Goal: Use online tool/utility: Utilize a website feature to perform a specific function

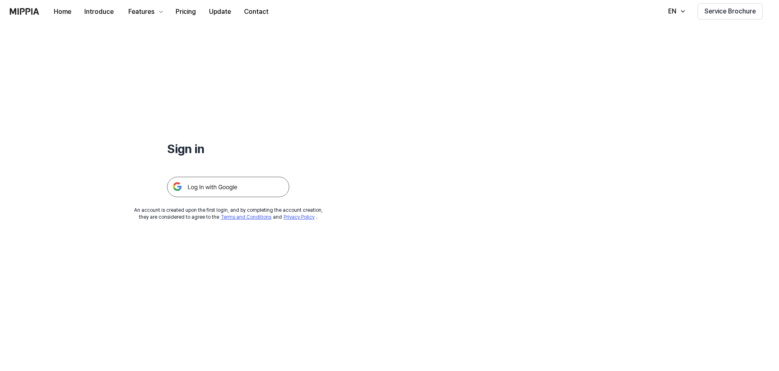
click at [241, 185] on img at bounding box center [228, 187] width 122 height 20
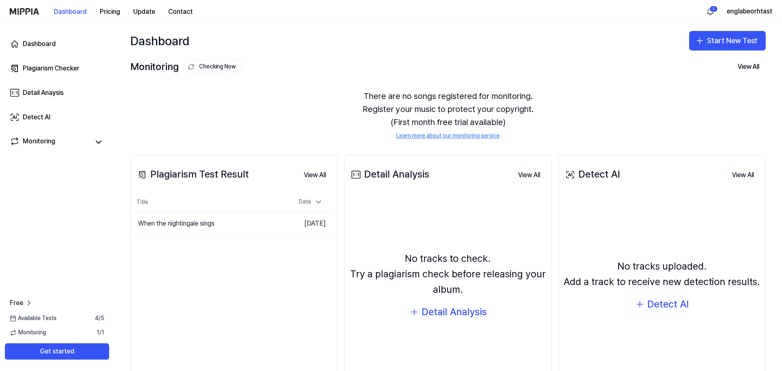
click at [728, 30] on div "Dashboard Start New Test" at bounding box center [448, 41] width 668 height 36
click at [728, 39] on button "Start New Test" at bounding box center [727, 41] width 77 height 20
click at [708, 65] on div "Plagiarism test" at bounding box center [704, 63] width 37 height 8
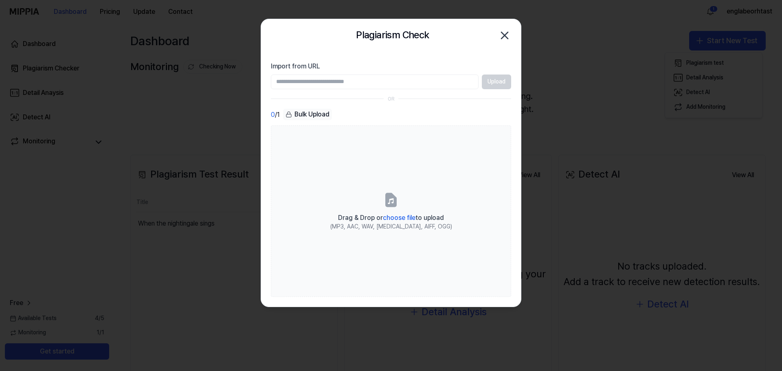
click at [498, 78] on div "Upload" at bounding box center [391, 82] width 240 height 15
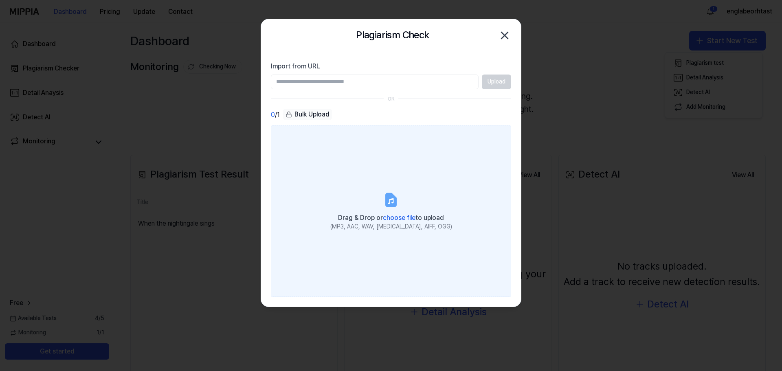
click at [393, 217] on span "choose file" at bounding box center [399, 218] width 33 height 8
click at [0, 0] on input "Drag & Drop or choose file to upload (MP3, AAC, WAV, FLAC, AIFF, OGG)" at bounding box center [0, 0] width 0 height 0
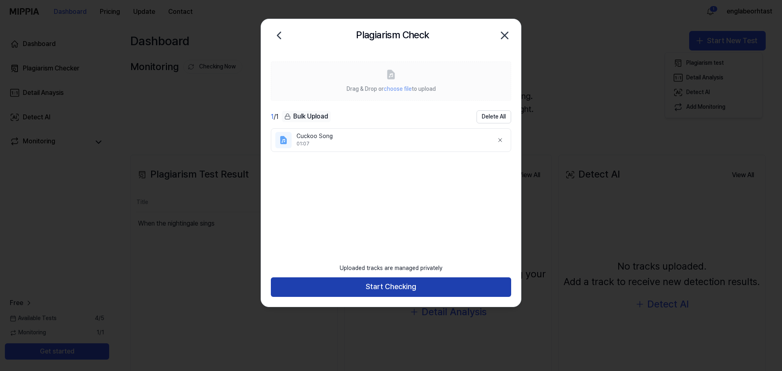
click at [385, 290] on button "Start Checking" at bounding box center [391, 287] width 240 height 20
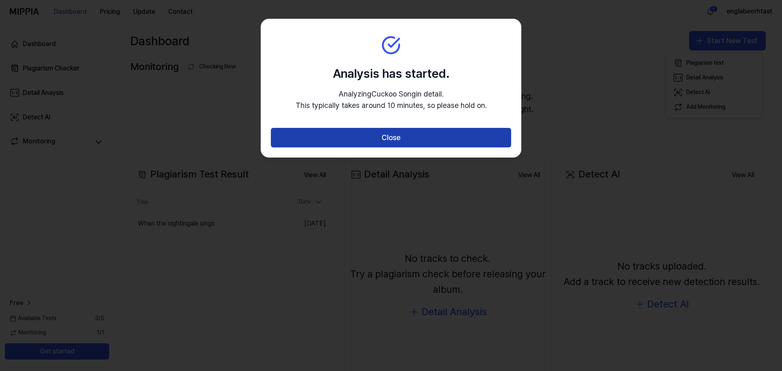
click at [405, 141] on button "Close" at bounding box center [391, 138] width 240 height 20
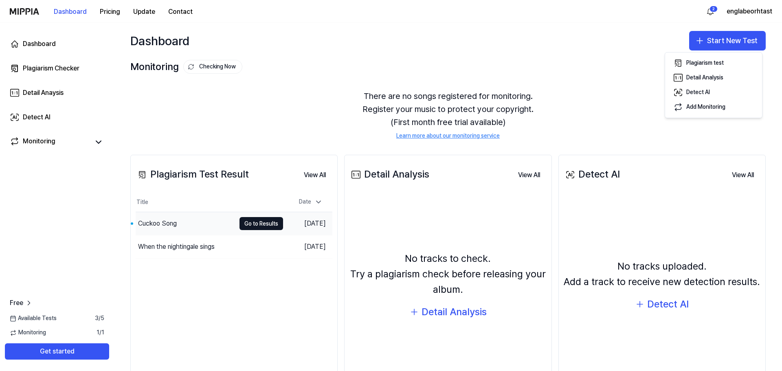
click at [158, 225] on div "Cuckoo Song" at bounding box center [157, 224] width 39 height 10
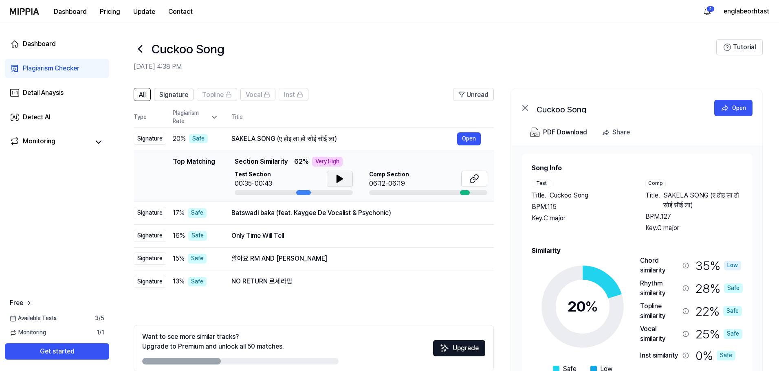
click at [337, 177] on icon at bounding box center [340, 178] width 6 height 7
click at [341, 177] on icon at bounding box center [342, 179] width 2 height 7
click at [480, 180] on button at bounding box center [474, 179] width 26 height 16
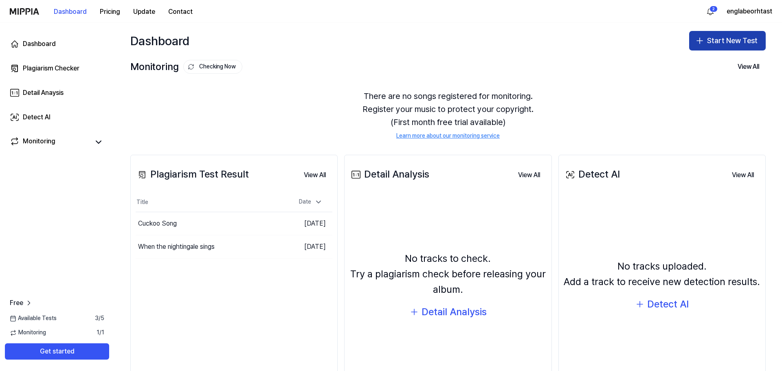
click at [704, 42] on button "Start New Test" at bounding box center [727, 41] width 77 height 20
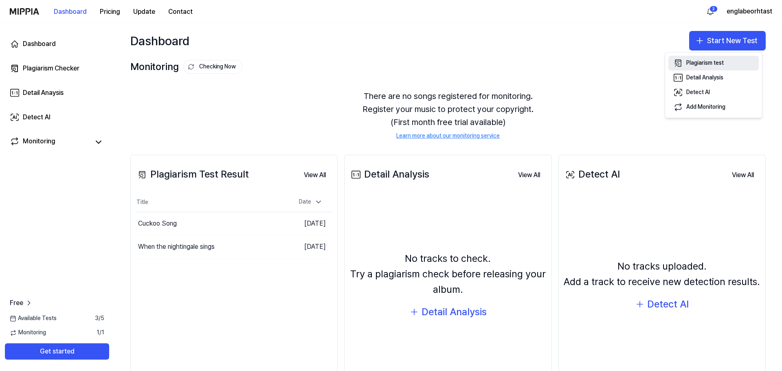
click at [694, 62] on div "Plagiarism test" at bounding box center [704, 63] width 37 height 8
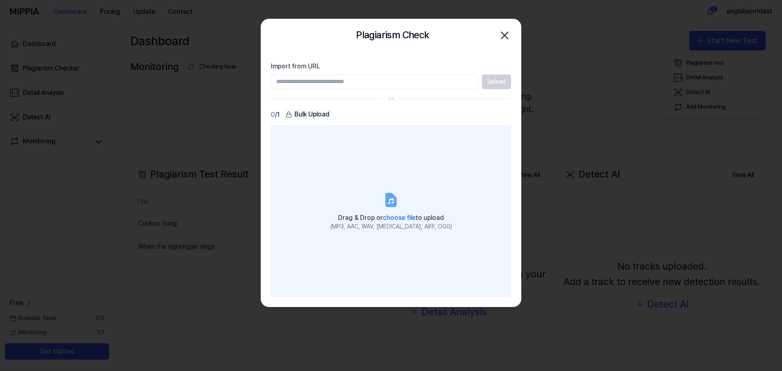
click at [390, 221] on span "choose file" at bounding box center [399, 218] width 33 height 8
click at [0, 0] on input "Drag & Drop or choose file to upload (MP3, AAC, WAV, FLAC, AIFF, OGG)" at bounding box center [0, 0] width 0 height 0
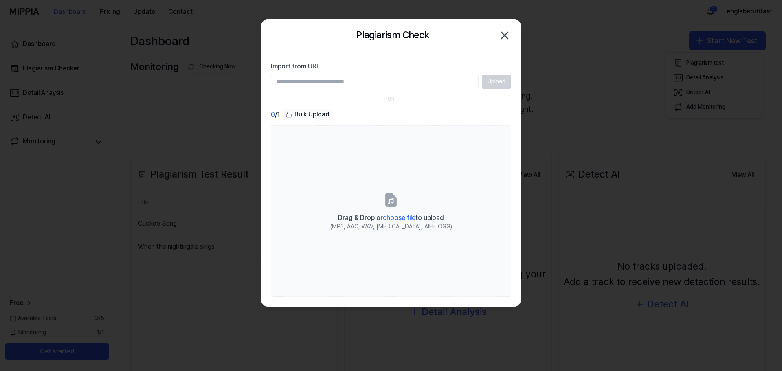
click at [503, 34] on icon "button" at bounding box center [504, 35] width 7 height 7
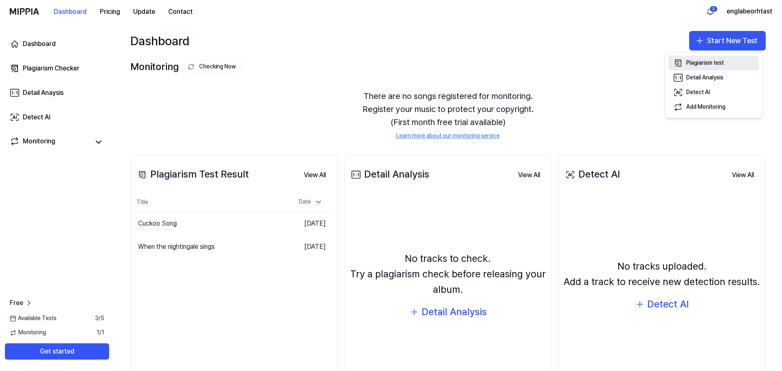
click at [713, 63] on div "Plagiarism test" at bounding box center [704, 63] width 37 height 8
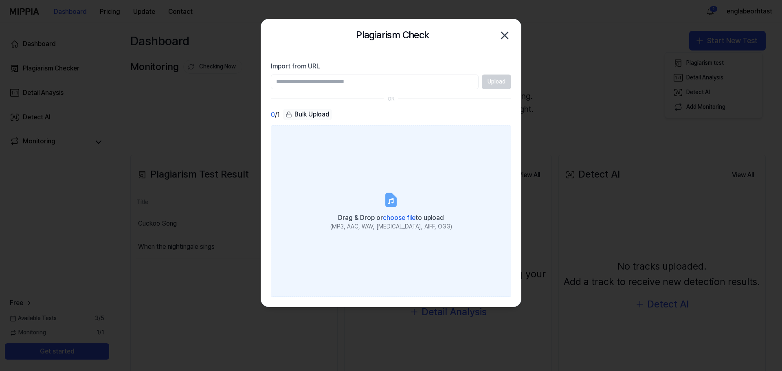
click at [391, 218] on span "choose file" at bounding box center [399, 218] width 33 height 8
click at [0, 0] on input "Drag & Drop or choose file to upload (MP3, AAC, WAV, FLAC, AIFF, OGG)" at bounding box center [0, 0] width 0 height 0
